Goal: Information Seeking & Learning: Learn about a topic

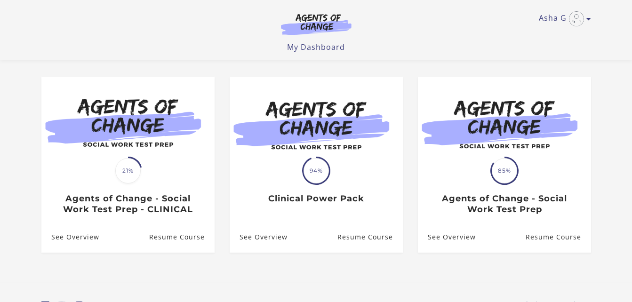
scroll to position [96, 0]
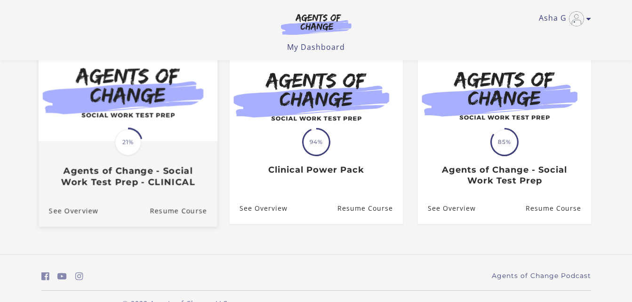
click at [127, 149] on span "21%" at bounding box center [128, 142] width 26 height 26
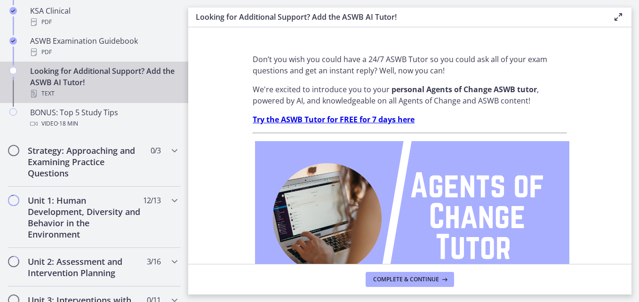
scroll to position [455, 0]
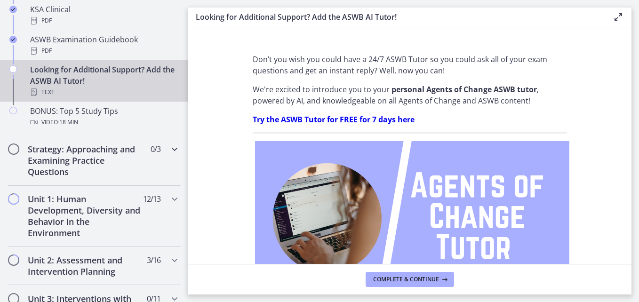
click at [161, 151] on div "Strategy: Approaching and Examining Practice Questions 0 / 3 Completed" at bounding box center [94, 161] width 173 height 50
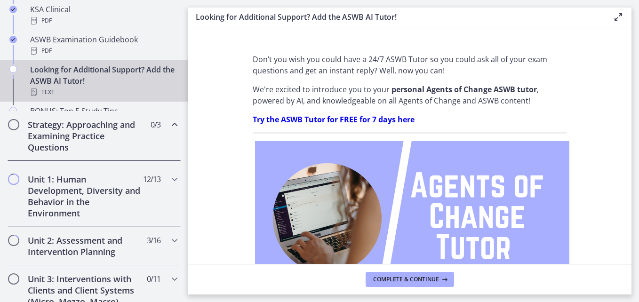
click at [161, 151] on div "Getting Started: Studying for Success 9 / 11 Completed Welcome to Agents of Cha…" at bounding box center [94, 193] width 188 height 939
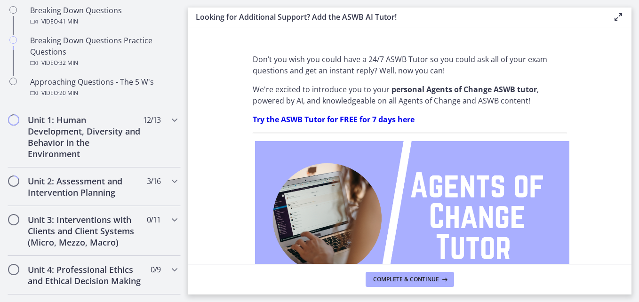
scroll to position [238, 0]
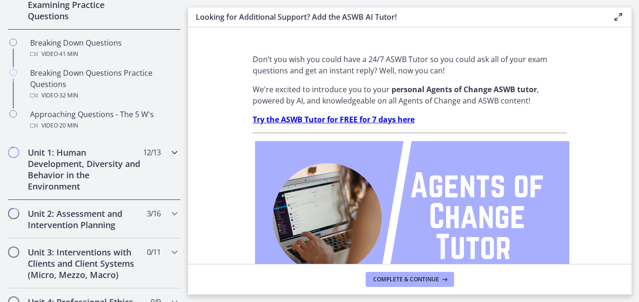
click at [158, 157] on div "Unit 1: Human Development, Diversity and Behavior in the Environment 12 / 13 Co…" at bounding box center [94, 169] width 173 height 61
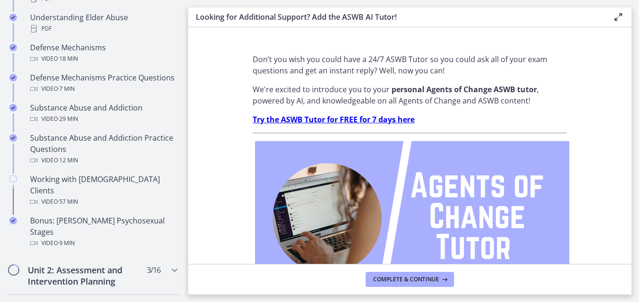
scroll to position [601, 0]
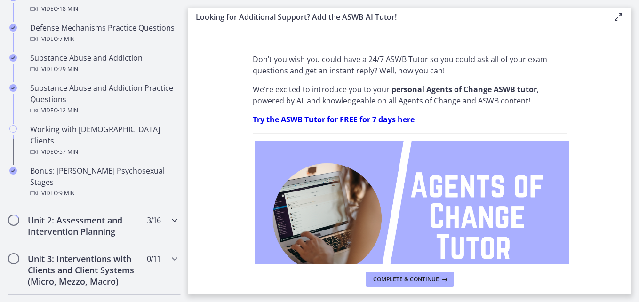
click at [169, 215] on icon "Chapters" at bounding box center [174, 220] width 11 height 11
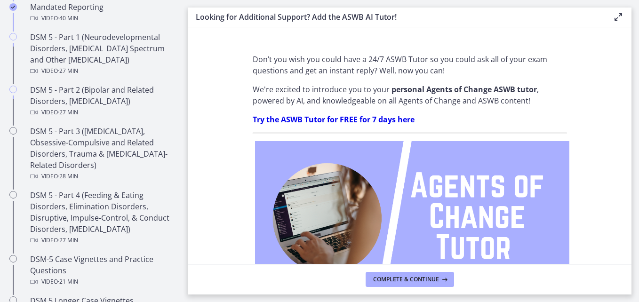
scroll to position [392, 0]
